Goal: Information Seeking & Learning: Learn about a topic

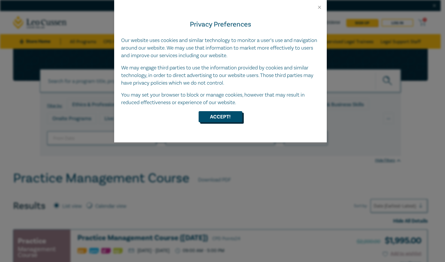
click at [208, 120] on button "Accept!" at bounding box center [221, 116] width 44 height 11
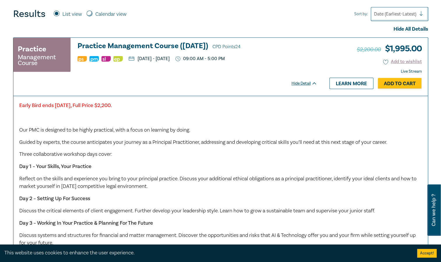
scroll to position [190, 0]
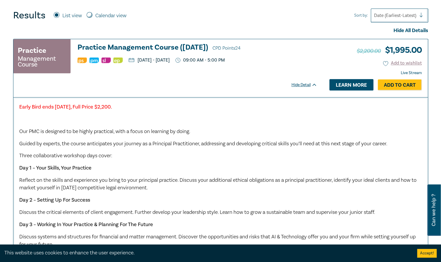
click at [361, 86] on link "Learn more" at bounding box center [351, 84] width 44 height 11
